Goal: Task Accomplishment & Management: Complete application form

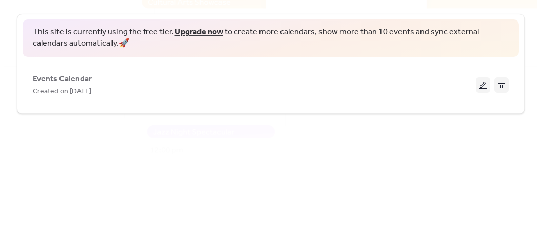
scroll to position [55, 0]
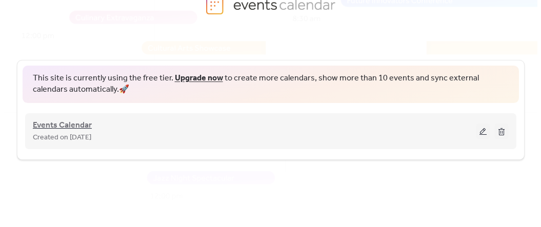
click at [70, 128] on span "Events Calendar" at bounding box center [62, 125] width 59 height 12
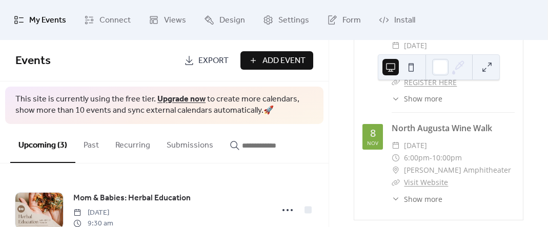
scroll to position [256, 0]
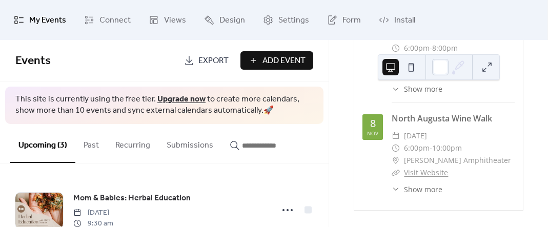
click at [377, 128] on div "[DATE]" at bounding box center [372, 127] width 20 height 26
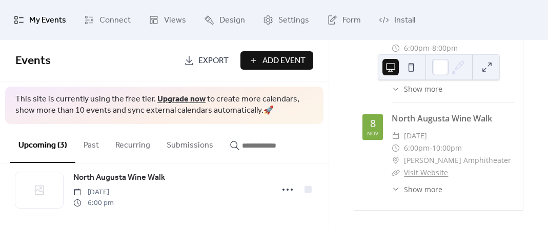
scroll to position [156, 0]
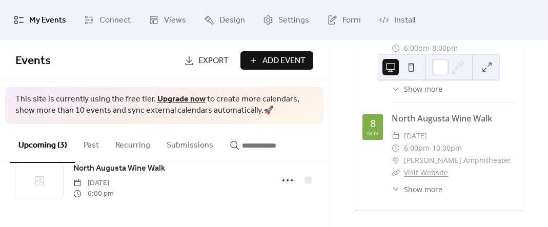
click at [281, 110] on span "This site is currently using the free tier. Upgrade now to create more calendar…" at bounding box center [164, 105] width 298 height 23
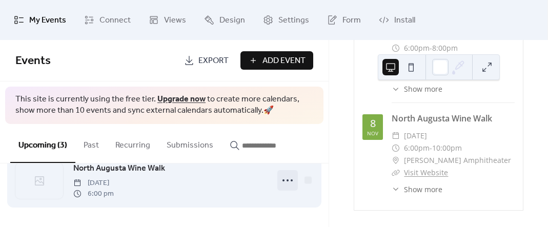
click at [286, 177] on icon at bounding box center [287, 180] width 16 height 16
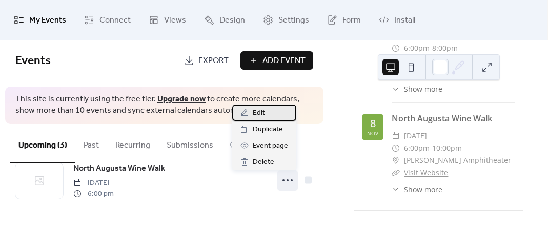
click at [262, 111] on span "Edit" at bounding box center [259, 113] width 12 height 12
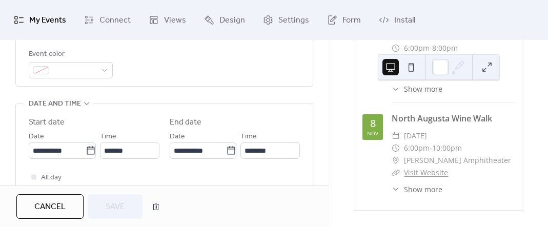
scroll to position [295, 0]
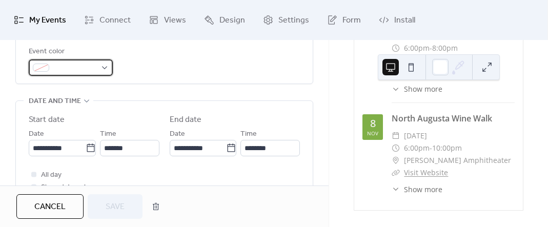
click at [79, 64] on span at bounding box center [74, 68] width 43 height 12
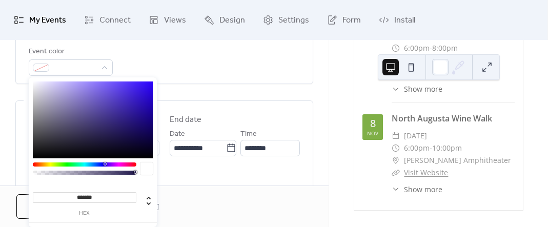
click at [77, 135] on div at bounding box center [93, 119] width 120 height 77
click at [55, 105] on div at bounding box center [93, 119] width 120 height 77
click at [71, 89] on div at bounding box center [93, 119] width 120 height 77
type input "*******"
click at [64, 91] on div at bounding box center [93, 119] width 120 height 77
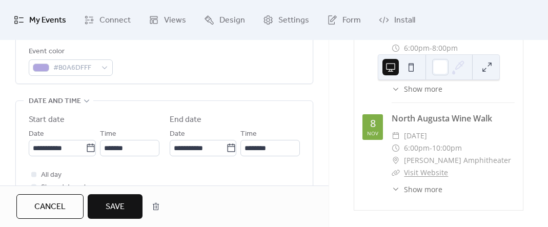
click at [182, 68] on div "Event color #B0A6DFFF" at bounding box center [164, 61] width 271 height 30
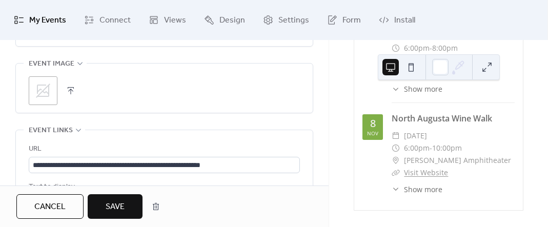
scroll to position [542, 0]
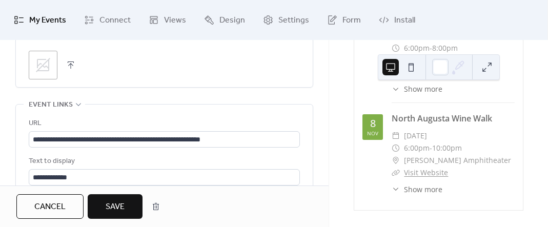
click at [45, 65] on icon at bounding box center [43, 65] width 16 height 16
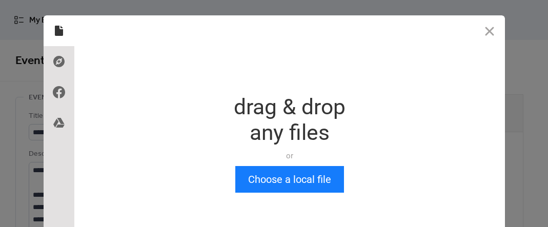
scroll to position [0, 0]
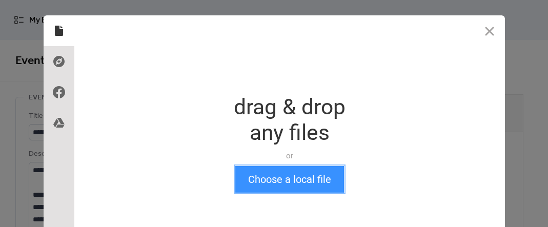
click at [274, 182] on button "Choose a local file" at bounding box center [289, 179] width 109 height 27
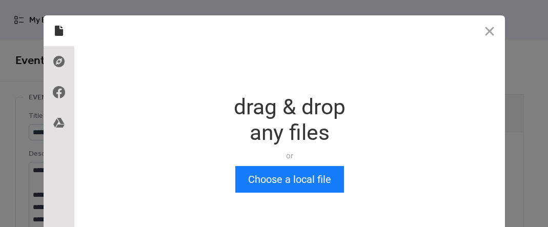
click at [291, 196] on div "Drop a file here drag & drop any files or Upload files from your computer Choos…" at bounding box center [289, 143] width 430 height 256
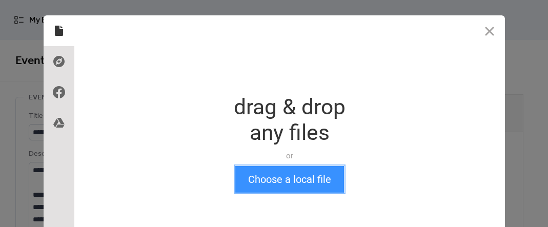
click at [285, 179] on button "Choose a local file" at bounding box center [289, 179] width 109 height 27
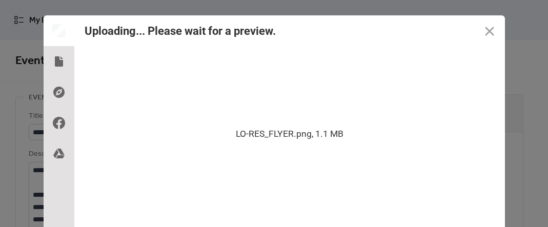
scroll to position [60, 0]
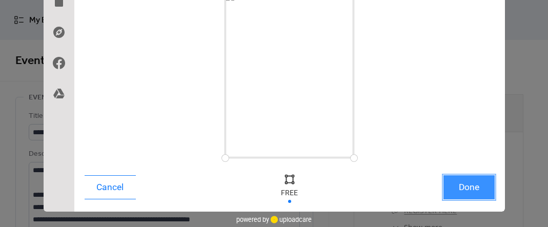
click at [461, 187] on button "Done" at bounding box center [468, 187] width 51 height 24
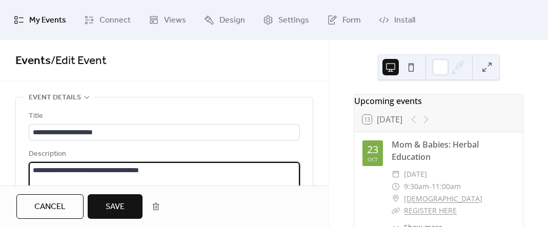
click at [207, 163] on textarea "**********" at bounding box center [163, 201] width 269 height 78
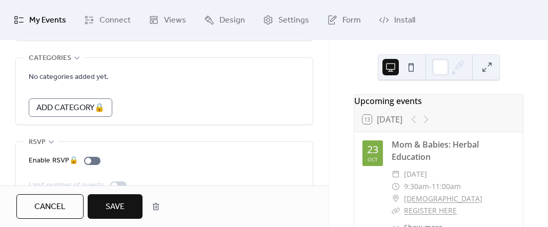
scroll to position [740, 0]
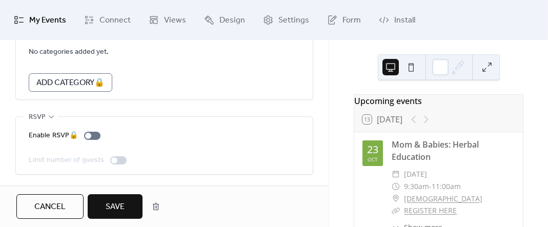
click at [119, 201] on span "Save" at bounding box center [115, 207] width 19 height 12
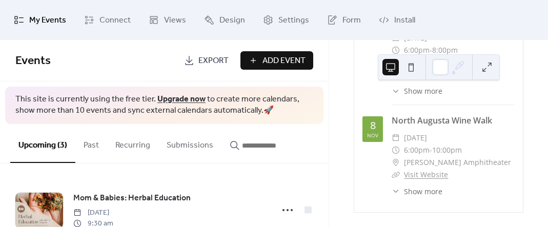
scroll to position [256, 0]
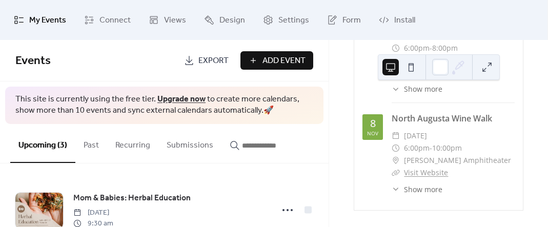
click at [412, 62] on button at bounding box center [411, 67] width 16 height 16
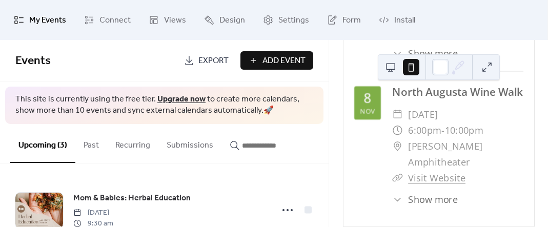
scroll to position [415, 0]
click at [430, 199] on span "Show more" at bounding box center [433, 200] width 50 height 14
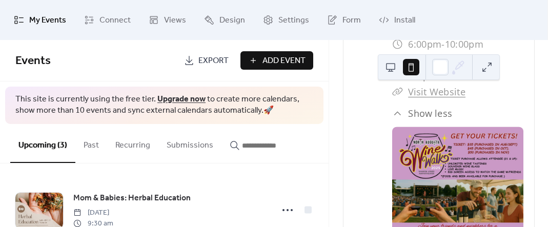
scroll to position [530, 0]
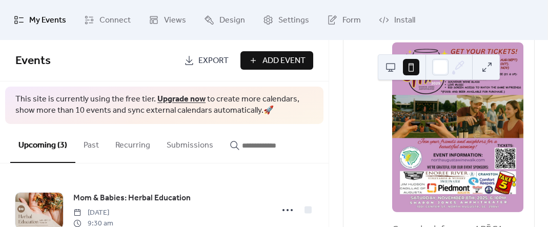
click at [296, 57] on span "Add Event" at bounding box center [283, 61] width 43 height 12
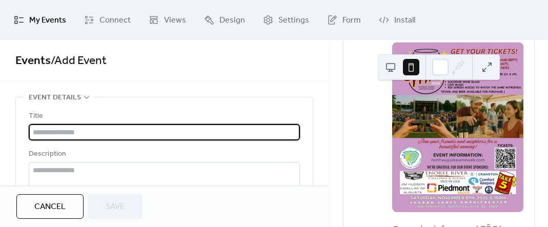
click at [116, 131] on input "text" at bounding box center [164, 132] width 271 height 16
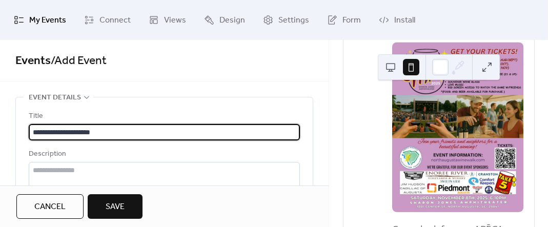
click at [31, 132] on input "**********" at bounding box center [164, 132] width 271 height 16
type input "**********"
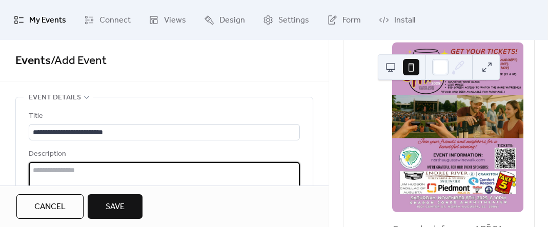
paste textarea "**********"
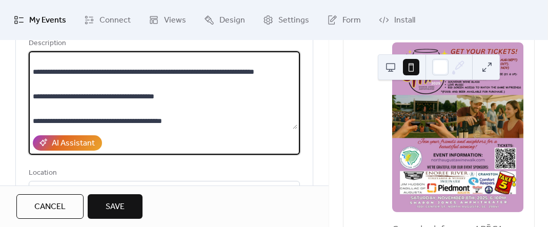
scroll to position [108, 0]
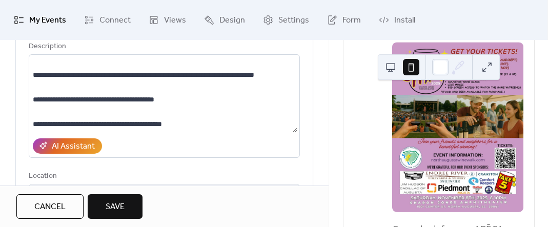
click at [112, 139] on div "AI Assistant" at bounding box center [164, 146] width 271 height 24
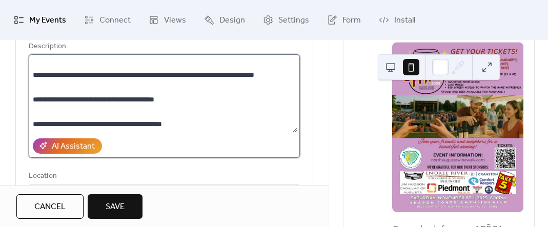
click at [130, 108] on textarea at bounding box center [163, 93] width 269 height 78
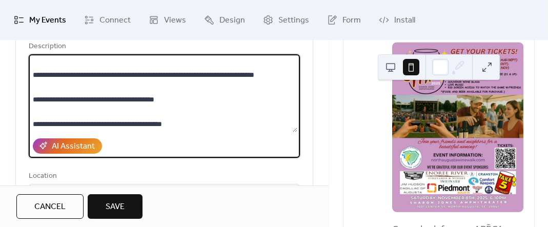
scroll to position [528, 0]
drag, startPoint x: 206, startPoint y: 125, endPoint x: 29, endPoint y: 109, distance: 178.1
click at [29, 109] on textarea at bounding box center [163, 93] width 269 height 78
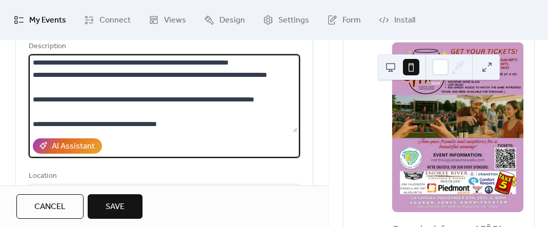
scroll to position [517, 0]
click at [43, 106] on textarea at bounding box center [163, 93] width 269 height 78
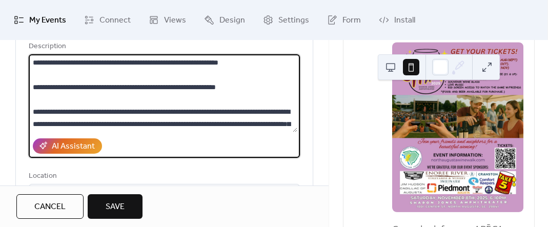
scroll to position [0, 0]
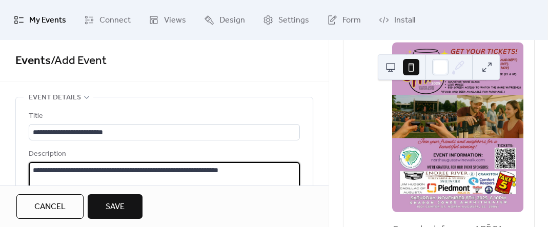
drag, startPoint x: 83, startPoint y: 99, endPoint x: 92, endPoint y: 141, distance: 43.5
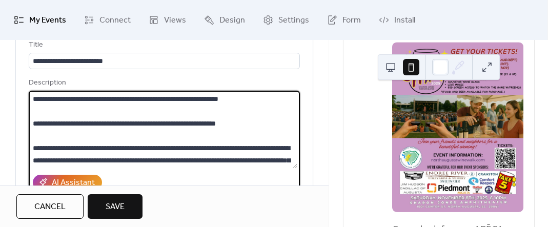
scroll to position [88, 0]
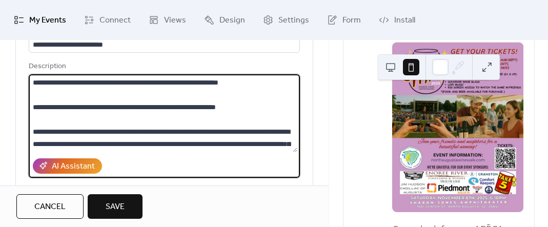
click at [239, 96] on textarea at bounding box center [163, 113] width 269 height 78
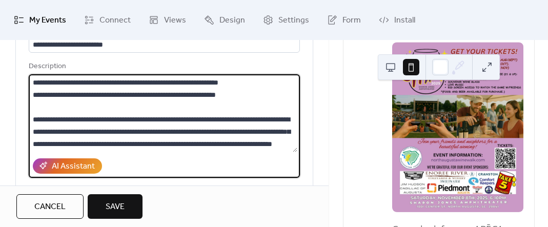
drag, startPoint x: 82, startPoint y: 97, endPoint x: 33, endPoint y: 98, distance: 49.2
click at [33, 98] on textarea at bounding box center [163, 113] width 269 height 78
drag, startPoint x: 58, startPoint y: 94, endPoint x: 50, endPoint y: 94, distance: 8.2
click at [50, 94] on textarea at bounding box center [163, 113] width 269 height 78
click at [231, 104] on textarea at bounding box center [163, 113] width 269 height 78
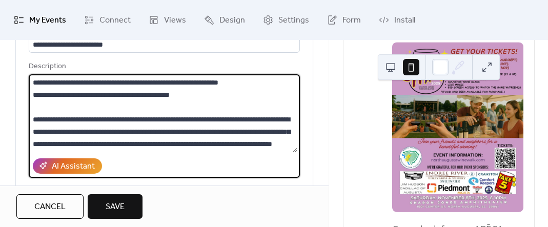
click at [213, 131] on textarea at bounding box center [163, 113] width 269 height 78
click at [215, 131] on textarea at bounding box center [163, 113] width 269 height 78
drag, startPoint x: 144, startPoint y: 142, endPoint x: 278, endPoint y: 133, distance: 134.1
click at [278, 133] on textarea at bounding box center [163, 113] width 269 height 78
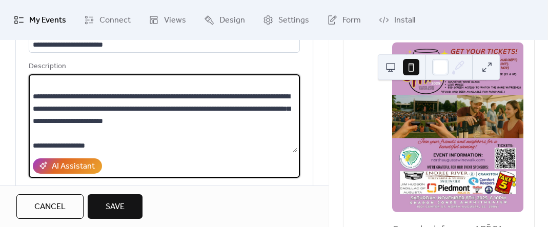
scroll to position [39, 0]
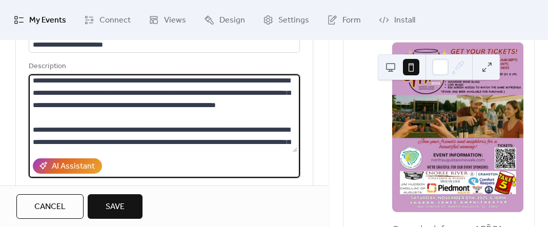
drag, startPoint x: 256, startPoint y: 139, endPoint x: 246, endPoint y: 107, distance: 33.9
click at [246, 107] on textarea at bounding box center [163, 113] width 269 height 78
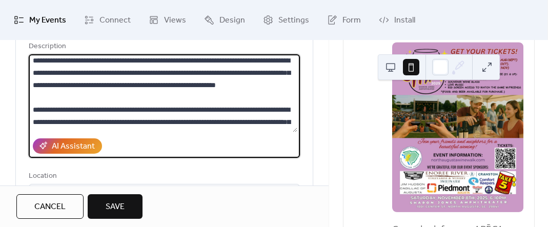
scroll to position [133, 0]
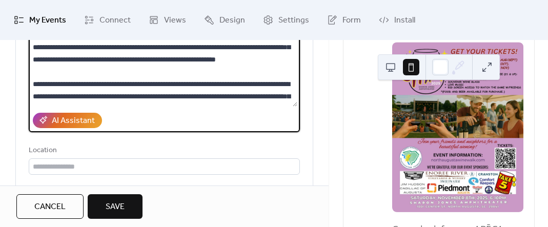
click at [202, 88] on textarea at bounding box center [163, 68] width 269 height 78
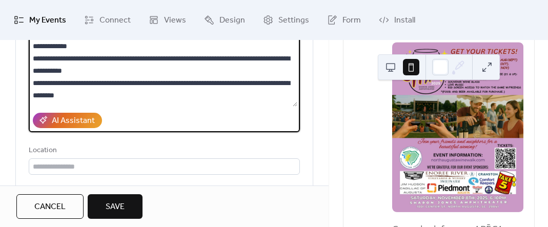
scroll to position [314, 0]
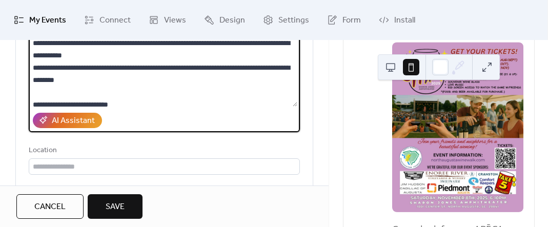
drag, startPoint x: 152, startPoint y: 98, endPoint x: 76, endPoint y: 55, distance: 87.7
click at [76, 55] on textarea at bounding box center [163, 68] width 269 height 78
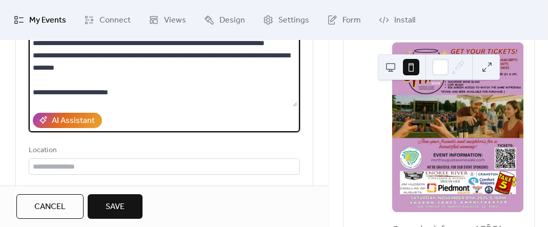
drag, startPoint x: 64, startPoint y: 94, endPoint x: 20, endPoint y: 76, distance: 47.6
click at [20, 76] on div "**********" at bounding box center [164, 104] width 297 height 281
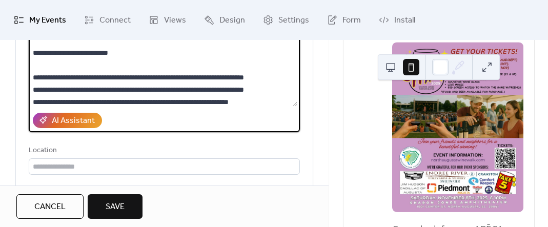
scroll to position [342, 0]
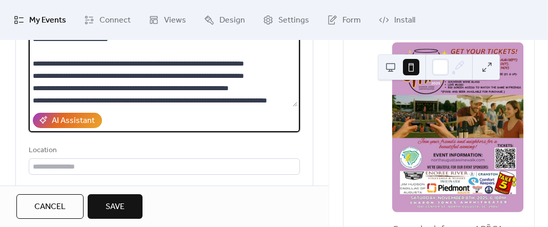
click at [167, 74] on textarea at bounding box center [163, 68] width 269 height 78
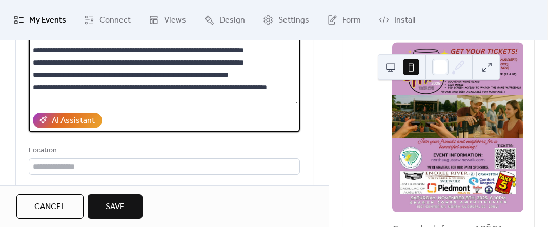
scroll to position [355, 0]
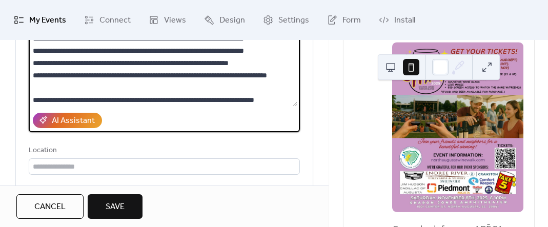
click at [84, 92] on textarea at bounding box center [163, 68] width 269 height 78
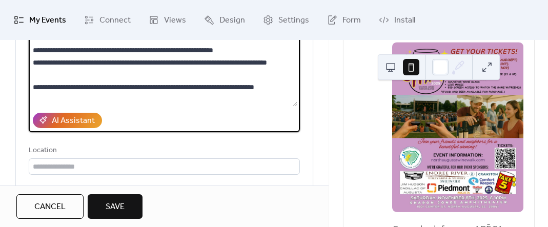
scroll to position [380, 0]
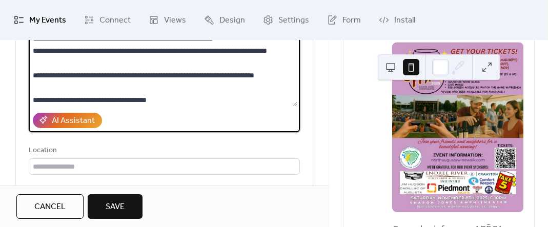
drag, startPoint x: 237, startPoint y: 74, endPoint x: 187, endPoint y: 70, distance: 50.4
click at [187, 71] on textarea at bounding box center [163, 68] width 269 height 78
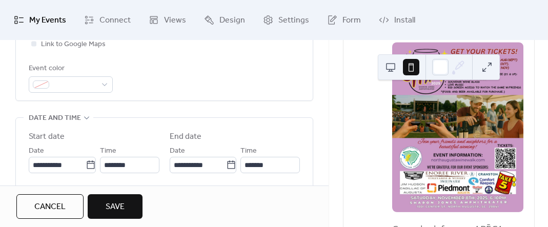
scroll to position [232, 0]
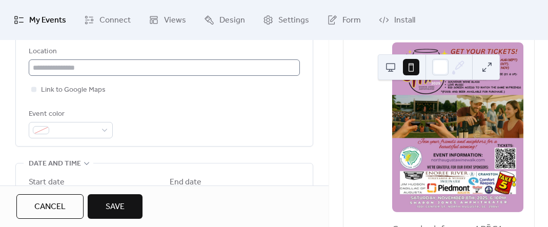
type textarea "**********"
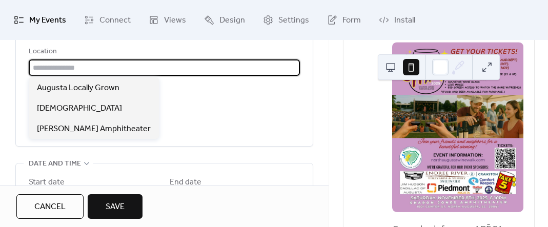
click at [137, 66] on input "text" at bounding box center [164, 67] width 271 height 16
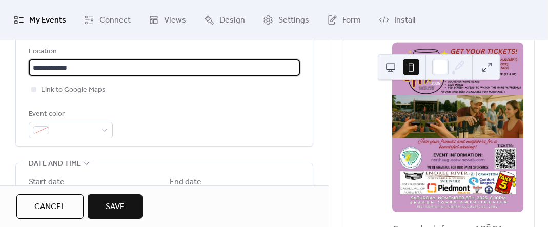
type input "**********"
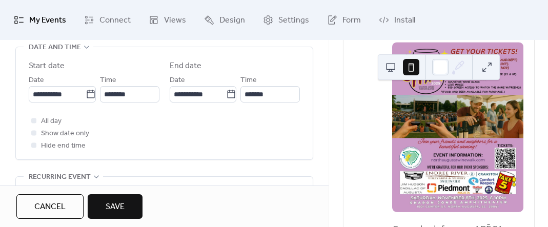
scroll to position [352, 0]
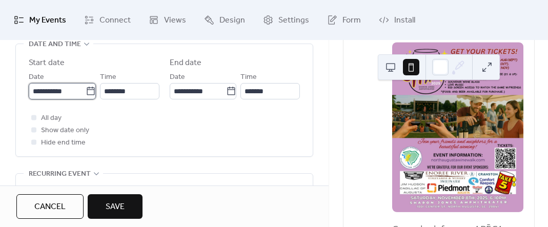
click at [51, 92] on input "**********" at bounding box center [57, 91] width 57 height 16
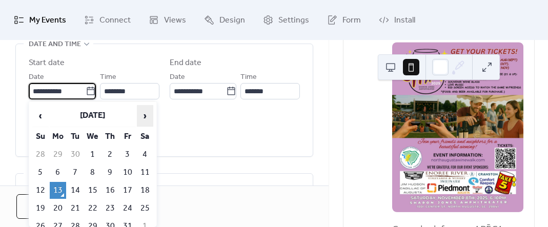
click at [147, 117] on span "›" at bounding box center [144, 116] width 15 height 20
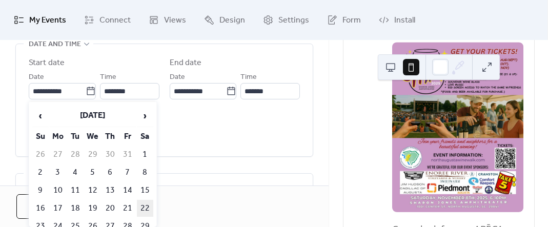
click at [143, 209] on td "22" at bounding box center [145, 208] width 16 height 17
type input "**********"
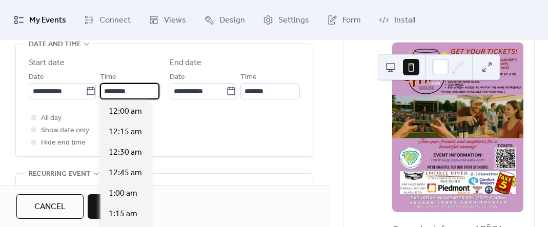
click at [117, 91] on input "********" at bounding box center [129, 91] width 59 height 16
drag, startPoint x: 111, startPoint y: 90, endPoint x: 105, endPoint y: 90, distance: 6.1
click at [105, 90] on input "********" at bounding box center [129, 91] width 59 height 16
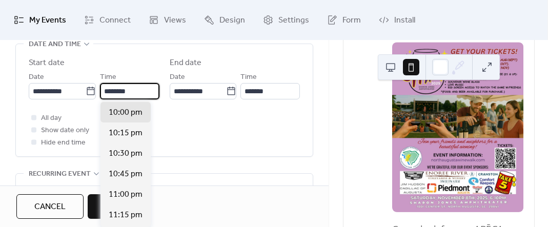
click at [134, 90] on input "********" at bounding box center [129, 91] width 59 height 16
click at [128, 90] on input "********" at bounding box center [129, 91] width 59 height 16
type input "********"
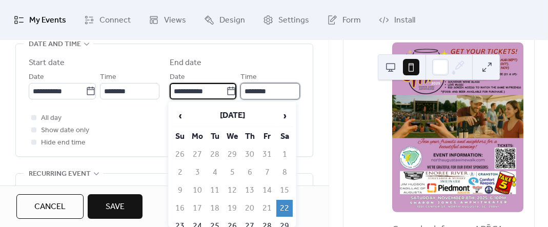
click at [249, 92] on input "********" at bounding box center [269, 91] width 59 height 16
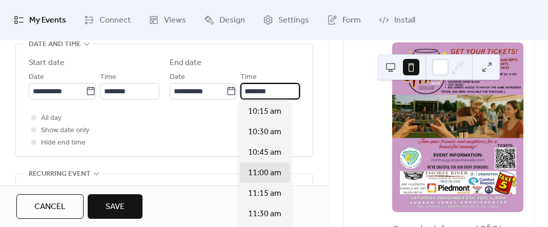
click at [249, 92] on input "********" at bounding box center [269, 91] width 59 height 16
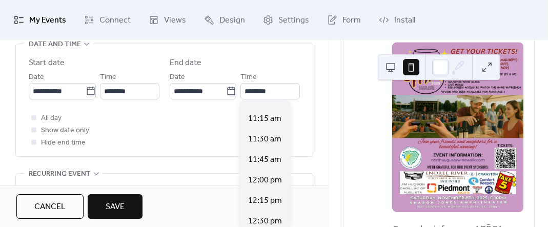
scroll to position [83, 0]
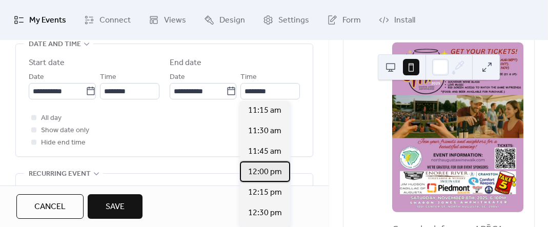
click at [266, 172] on span "12:00 pm" at bounding box center [265, 172] width 34 height 12
type input "********"
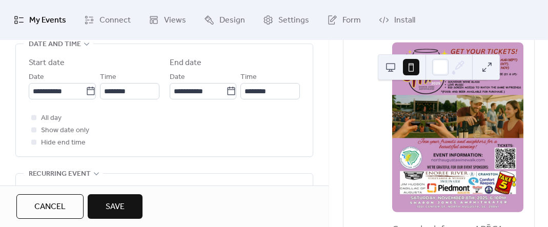
click at [316, 107] on div "**********" at bounding box center [164, 159] width 329 height 829
drag, startPoint x: 329, startPoint y: 103, endPoint x: 330, endPoint y: 109, distance: 6.2
click at [330, 109] on div "Upcoming events 13 [DATE] [DATE] Mom & Babies: Herbal Education ​ [DATE] ​ 9:30…" at bounding box center [438, 133] width 219 height 187
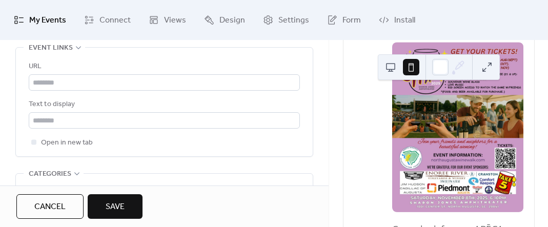
scroll to position [604, 0]
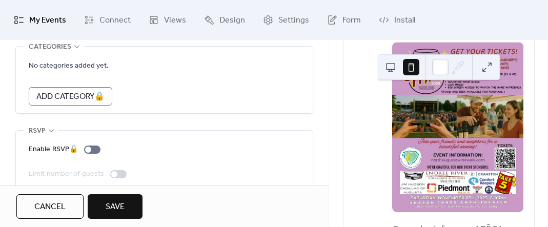
scroll to position [740, 0]
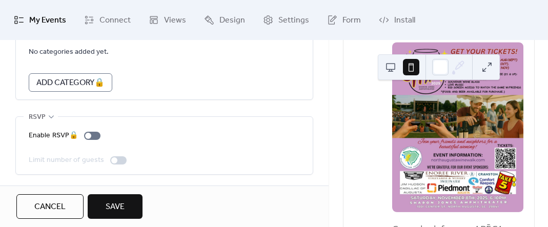
click at [114, 210] on span "Save" at bounding box center [115, 207] width 19 height 12
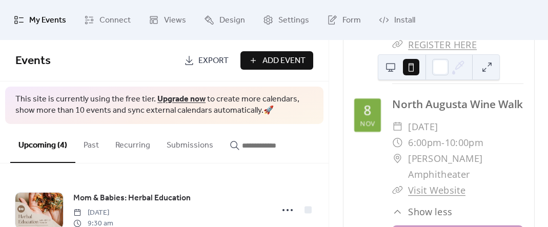
scroll to position [320, 0]
